Goal: Obtain resource: Download file/media

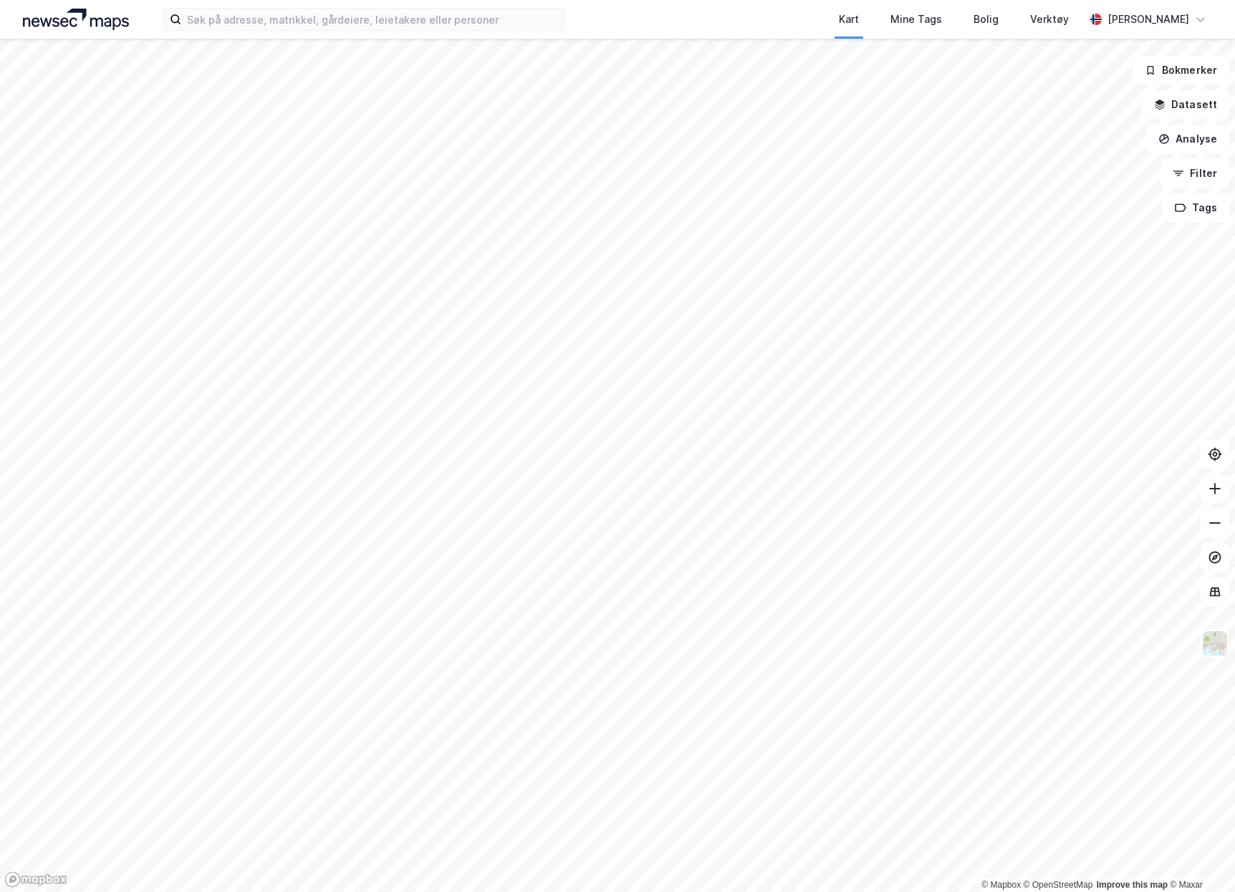
click at [299, 34] on div "Kart Mine Tags Bolig Verktøy [PERSON_NAME]" at bounding box center [617, 19] width 1235 height 39
click at [301, 28] on input at bounding box center [372, 19] width 382 height 21
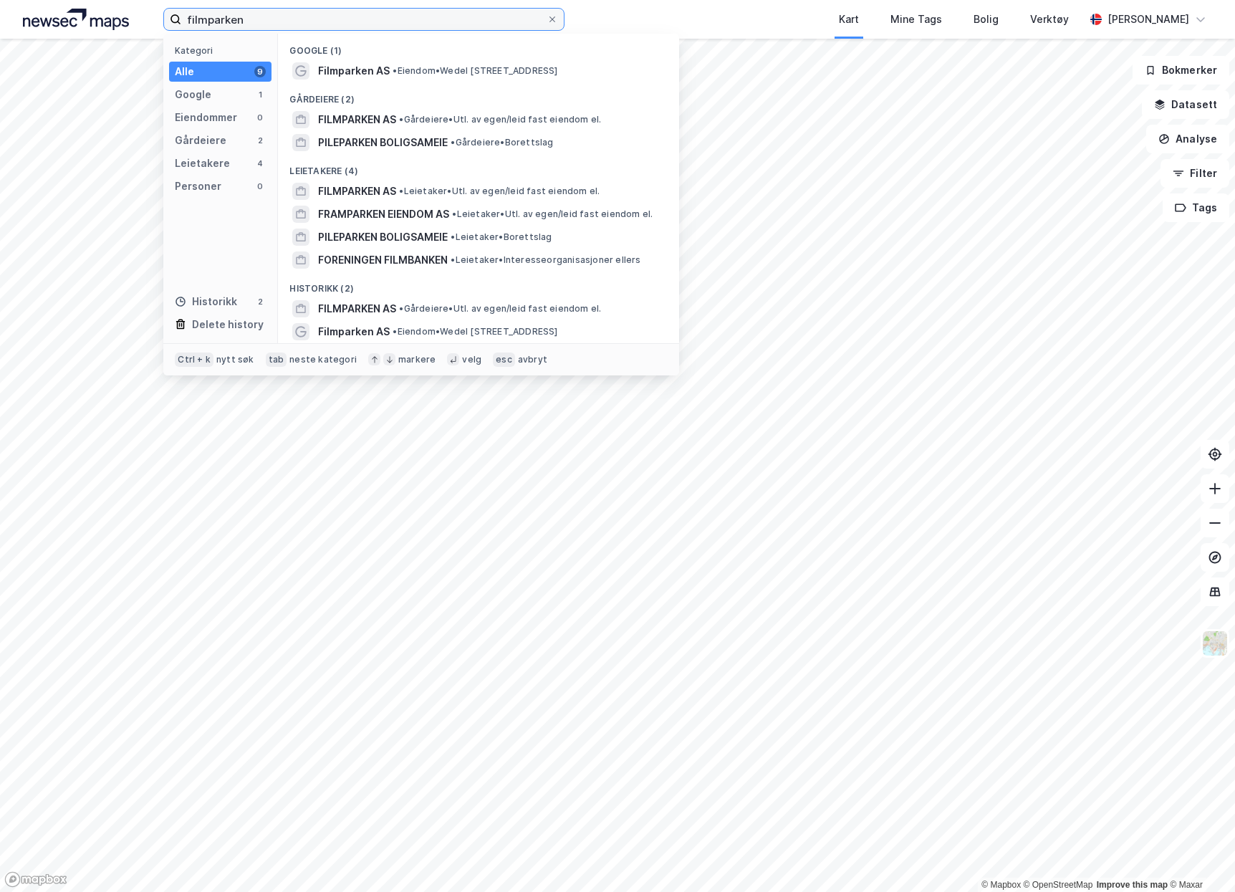
type input "filmparken"
click at [392, 189] on span "FILMPARKEN AS" at bounding box center [357, 191] width 78 height 17
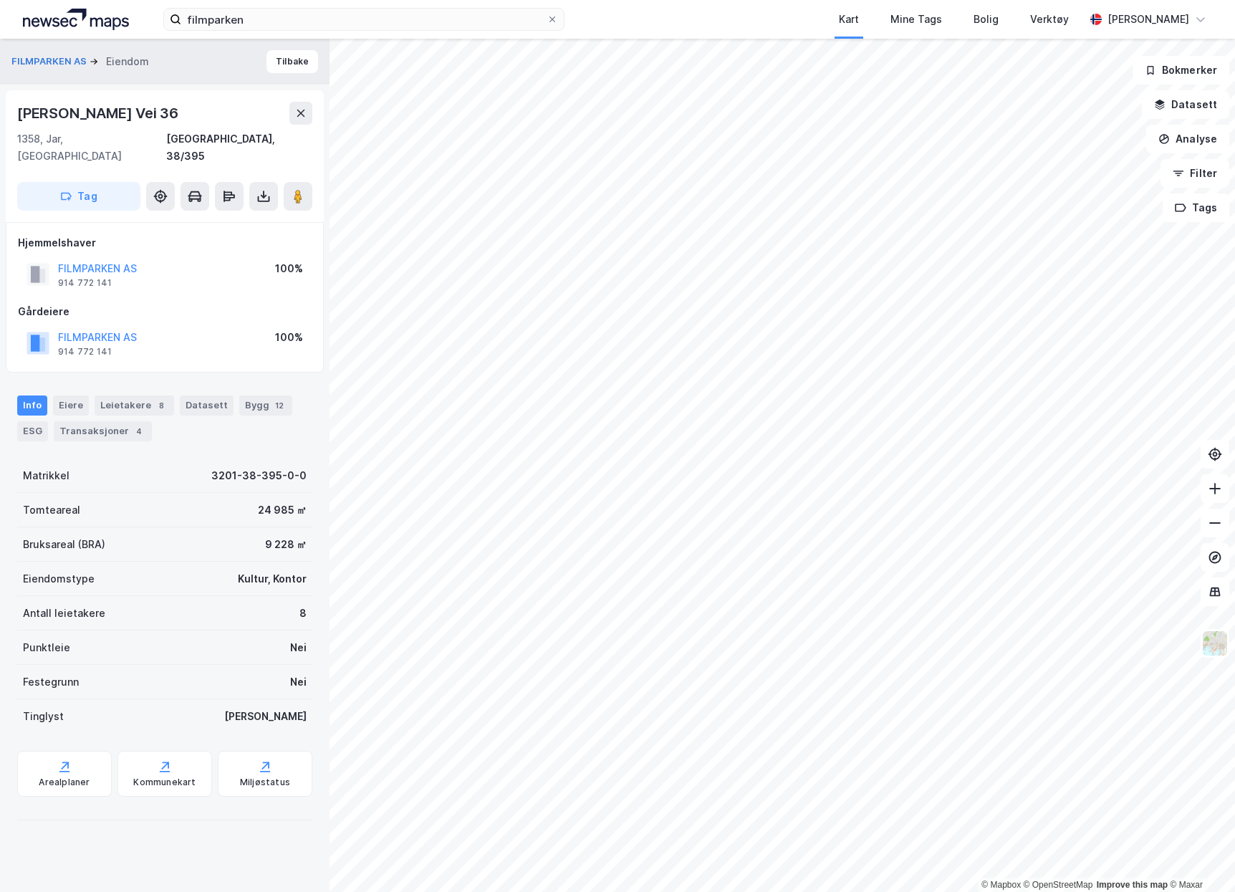
click at [264, 191] on button at bounding box center [263, 196] width 29 height 29
click at [259, 213] on div "Last ned grunnbok" at bounding box center [201, 224] width 153 height 23
